Goal: Task Accomplishment & Management: Use online tool/utility

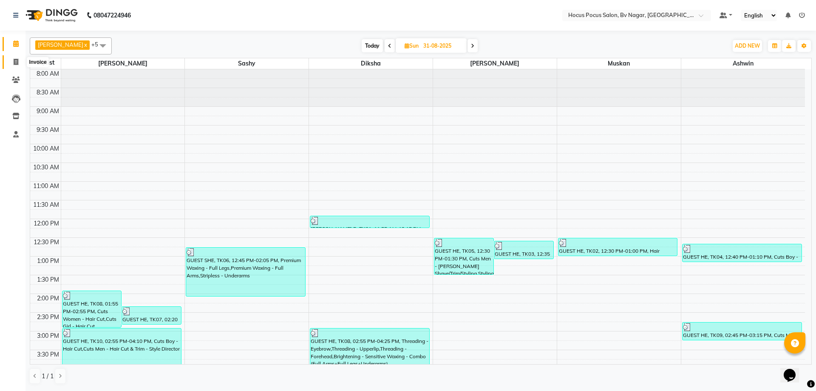
click at [19, 63] on span at bounding box center [16, 62] width 15 height 10
select select "6056"
select select "service"
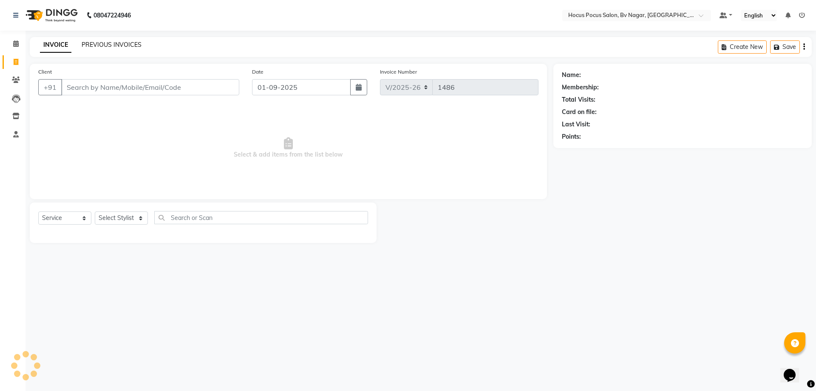
click at [121, 45] on link "PREVIOUS INVOICES" at bounding box center [112, 45] width 60 height 8
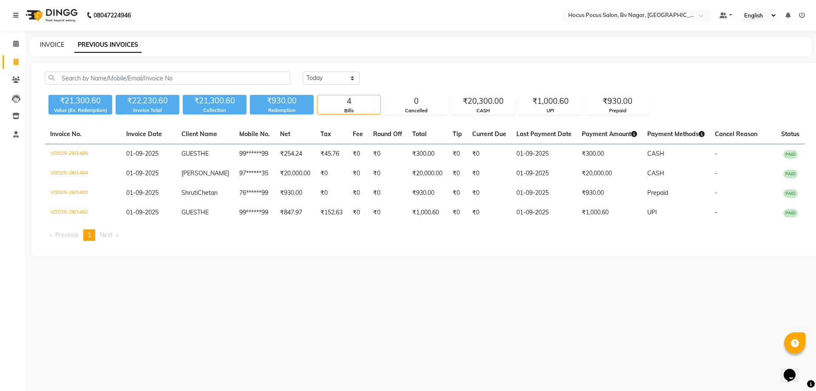
click at [47, 46] on link "INVOICE" at bounding box center [52, 45] width 24 height 8
select select "service"
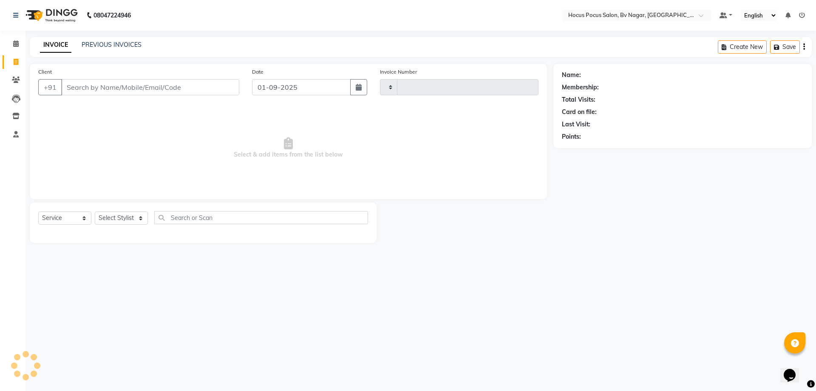
type input "1486"
select select "6056"
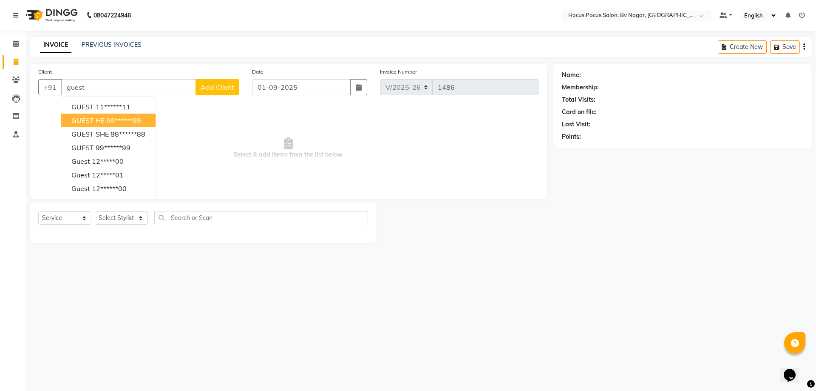
click at [98, 116] on button "GUEST HE 99******99" at bounding box center [108, 121] width 94 height 14
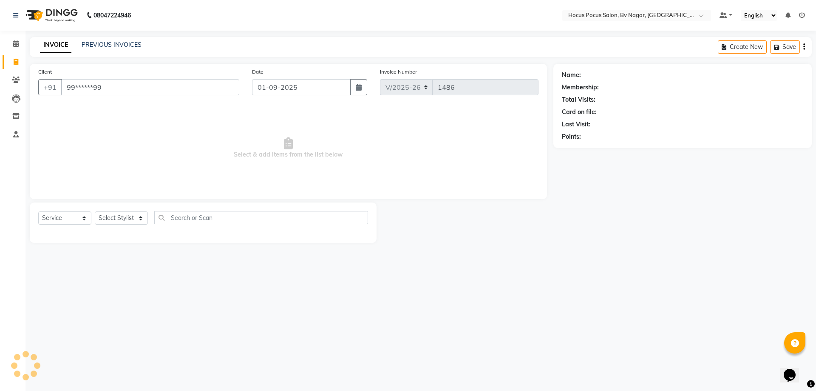
type input "99******99"
click at [141, 217] on select "Select Stylist [PERSON_NAME] [PERSON_NAME] hocus pocus [PERSON_NAME] Sashy" at bounding box center [121, 217] width 53 height 13
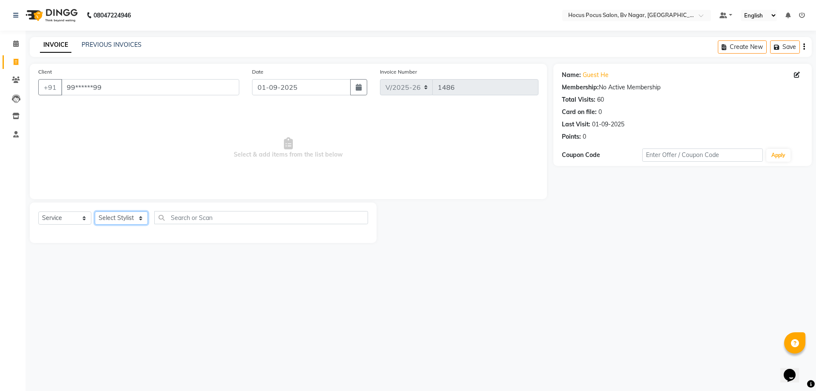
select select "88248"
click at [95, 211] on select "Select Stylist [PERSON_NAME] [PERSON_NAME] hocus pocus [PERSON_NAME] Sashy" at bounding box center [121, 217] width 53 height 13
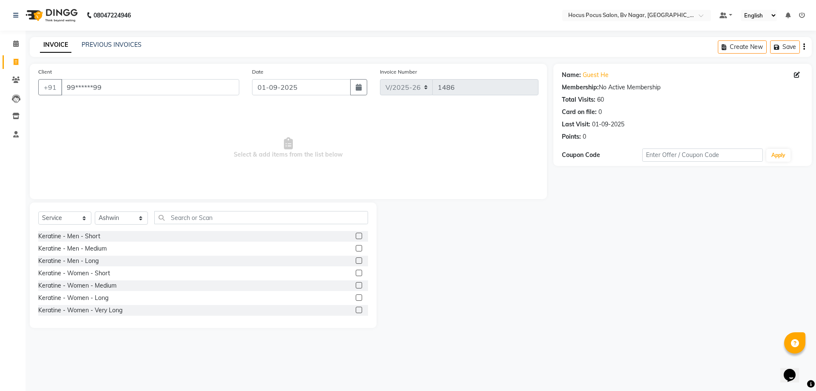
click at [230, 206] on div "Select Service Product Membership Package Voucher Prepaid Gift Card Select Styl…" at bounding box center [203, 264] width 347 height 125
click at [227, 213] on input "text" at bounding box center [261, 217] width 214 height 13
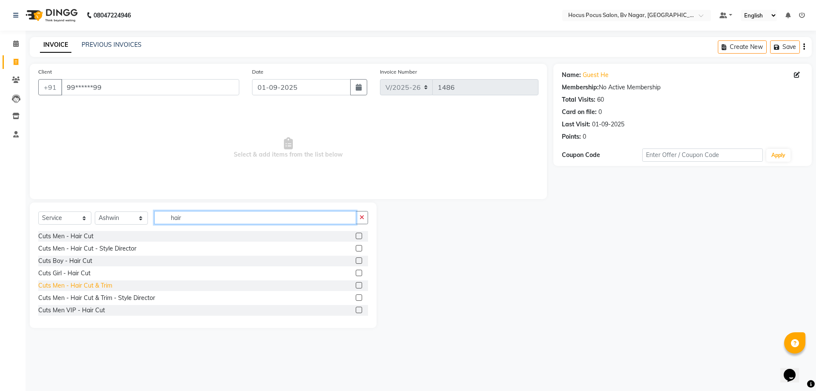
type input "hair"
click at [102, 282] on div "Cuts Men - Hair Cut & Trim" at bounding box center [75, 285] width 74 height 9
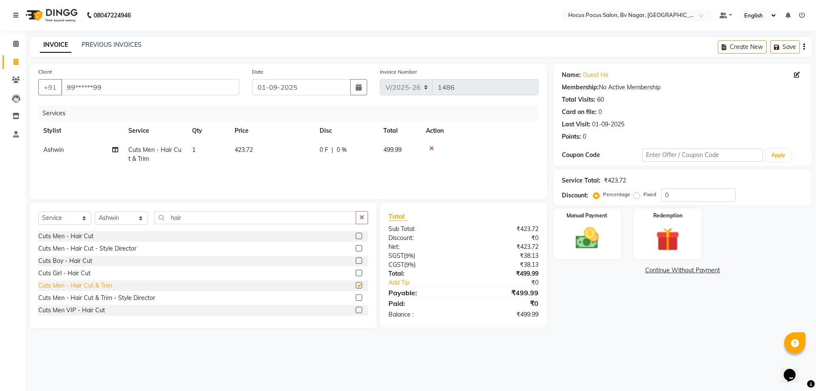
checkbox input "false"
click at [603, 243] on img at bounding box center [588, 238] width 40 height 28
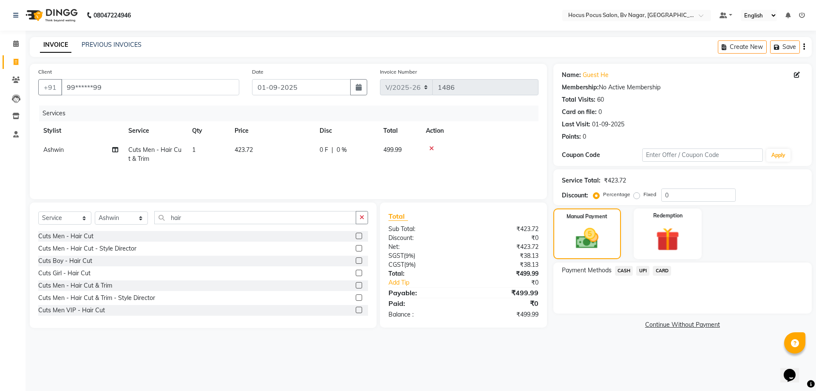
click at [624, 272] on span "CASH" at bounding box center [624, 271] width 18 height 10
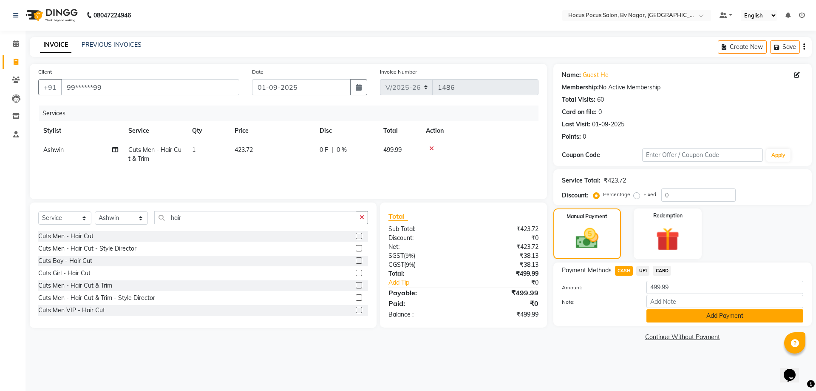
click at [661, 316] on button "Add Payment" at bounding box center [725, 315] width 157 height 13
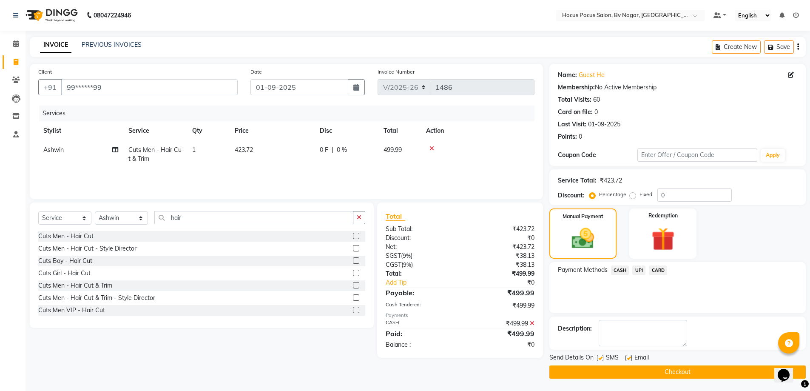
scroll to position [0, 0]
click at [601, 359] on label at bounding box center [600, 357] width 6 height 6
click at [601, 359] on input "checkbox" at bounding box center [600, 358] width 6 height 6
checkbox input "false"
click at [601, 372] on button "Checkout" at bounding box center [677, 371] width 256 height 13
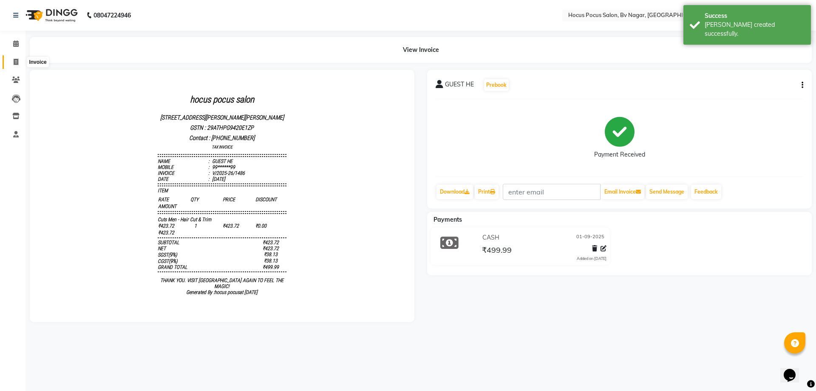
click at [17, 64] on icon at bounding box center [16, 62] width 5 height 6
select select "6056"
select select "service"
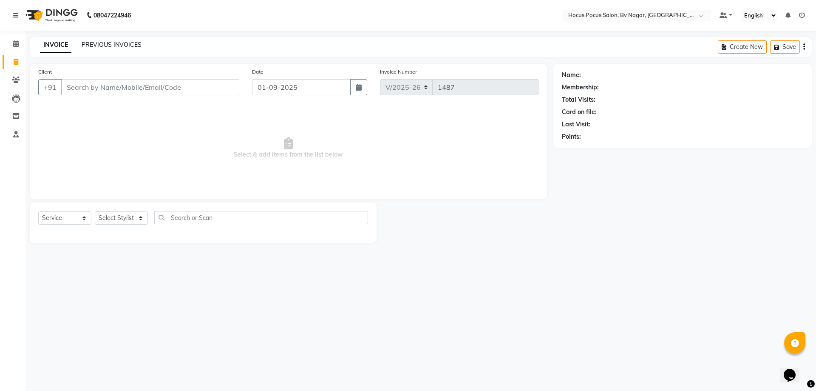
click at [111, 43] on link "PREVIOUS INVOICES" at bounding box center [112, 45] width 60 height 8
